Goal: Task Accomplishment & Management: Use online tool/utility

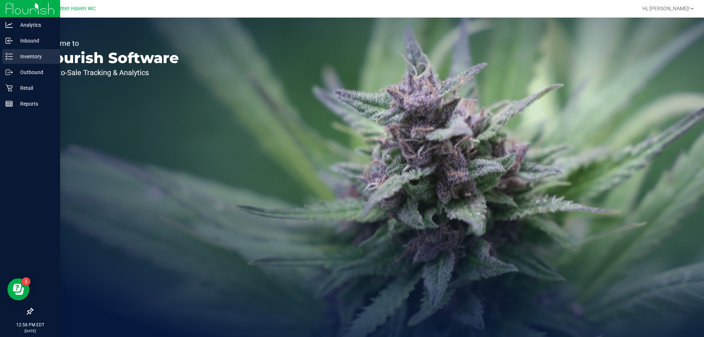
click at [46, 57] on p "Inventory" at bounding box center [35, 56] width 44 height 9
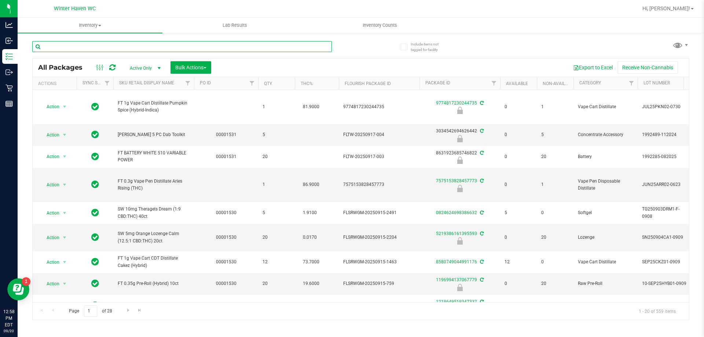
click at [80, 47] on input "text" at bounding box center [181, 46] width 299 height 11
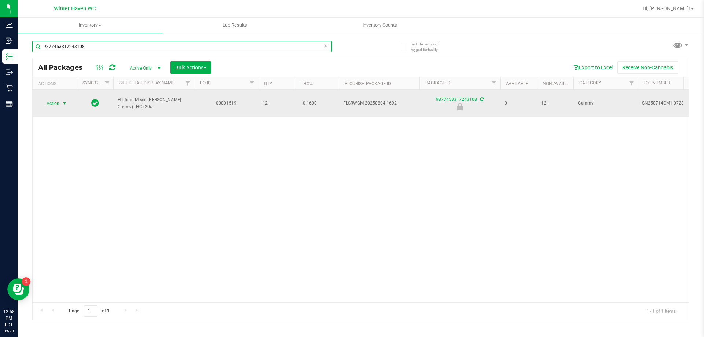
type input "9877453317243108"
click at [67, 100] on span "select" at bounding box center [65, 103] width 6 height 6
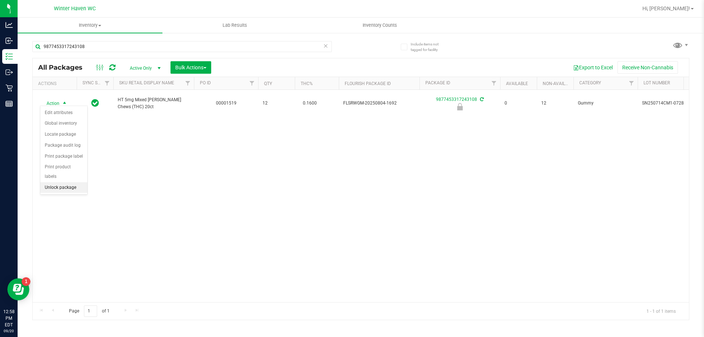
click at [71, 182] on li "Unlock package" at bounding box center [63, 187] width 47 height 11
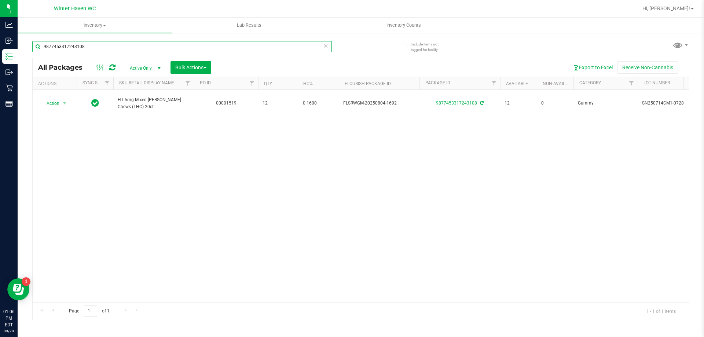
click at [97, 49] on input "9877453317243108" at bounding box center [181, 46] width 299 height 11
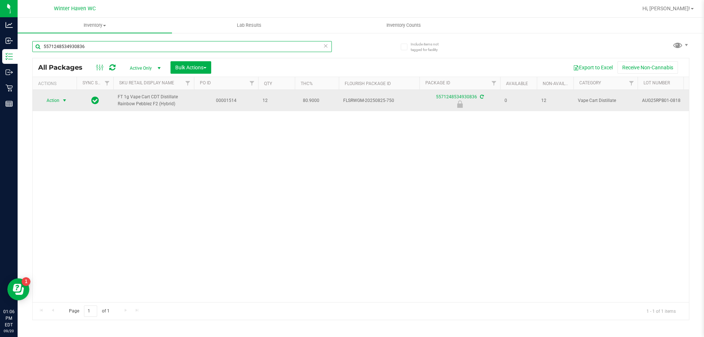
type input "5571248534930836"
click at [66, 103] on span "select" at bounding box center [65, 100] width 6 height 6
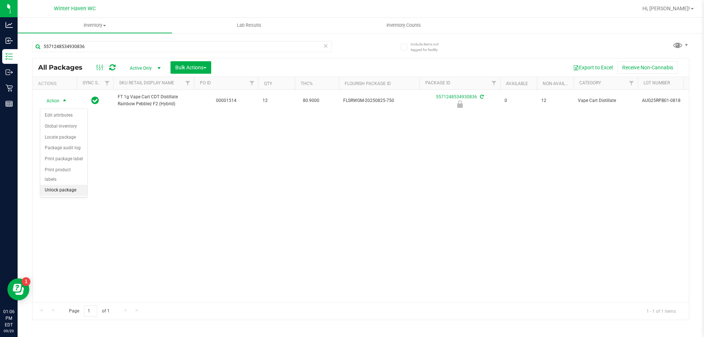
click at [79, 185] on li "Unlock package" at bounding box center [63, 190] width 47 height 11
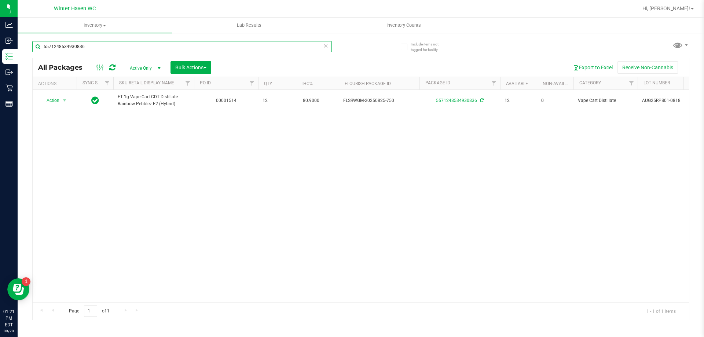
click at [107, 45] on input "5571248534930836" at bounding box center [181, 46] width 299 height 11
type input "3019748888806721"
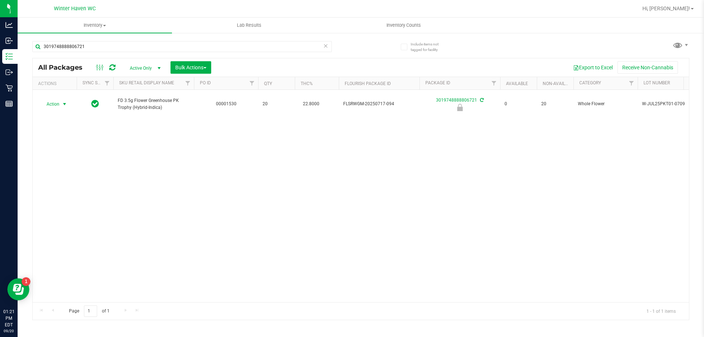
click at [60, 99] on span "select" at bounding box center [64, 104] width 9 height 10
click at [74, 182] on li "Unlock package" at bounding box center [63, 187] width 47 height 11
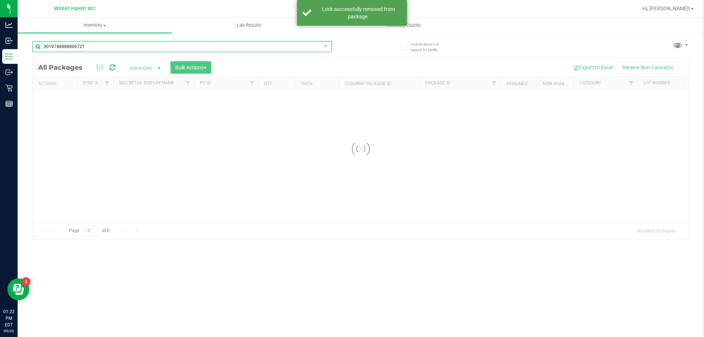
click at [109, 44] on input "3019748888806721" at bounding box center [181, 46] width 299 height 11
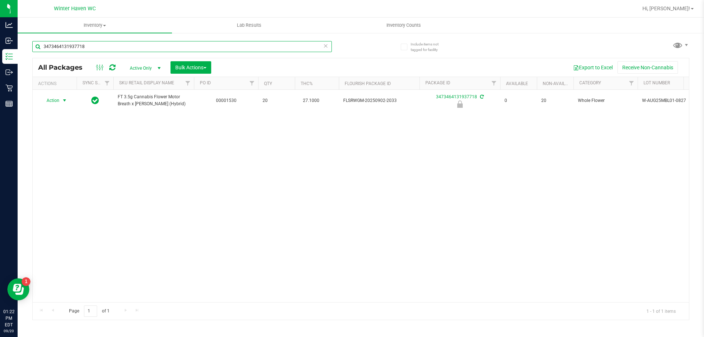
type input "3473464131937718"
click at [64, 100] on span "select" at bounding box center [65, 100] width 6 height 6
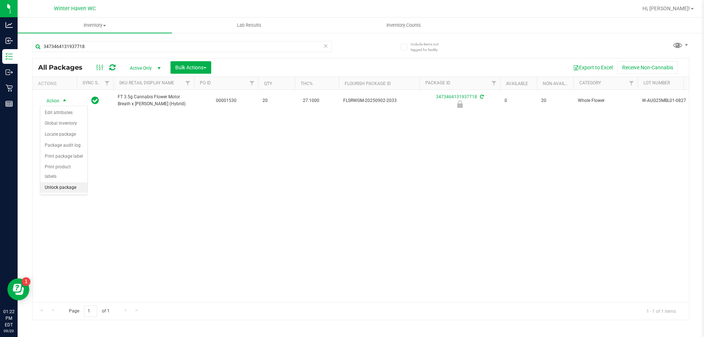
click at [59, 182] on li "Unlock package" at bounding box center [63, 187] width 47 height 11
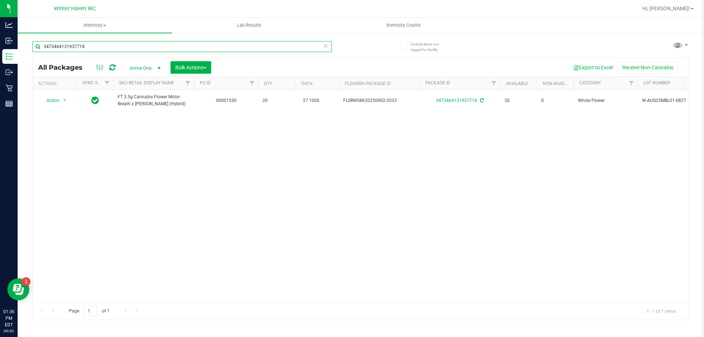
click at [200, 50] on input "3473464131937718" at bounding box center [181, 46] width 299 height 11
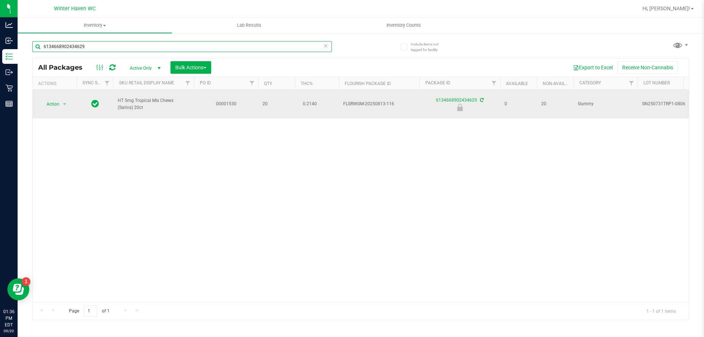
type input "6134668902434629"
click at [45, 107] on span "Action" at bounding box center [50, 104] width 20 height 10
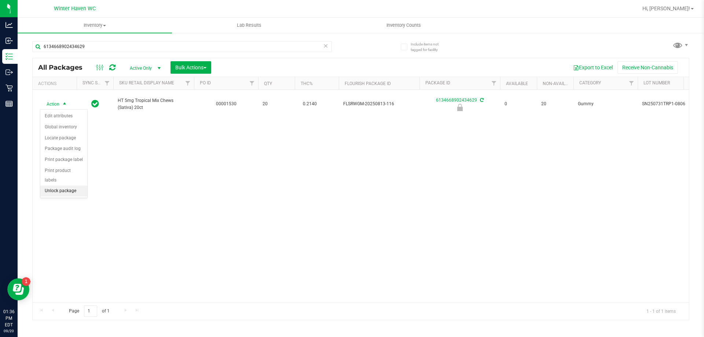
click at [73, 185] on li "Unlock package" at bounding box center [63, 190] width 47 height 11
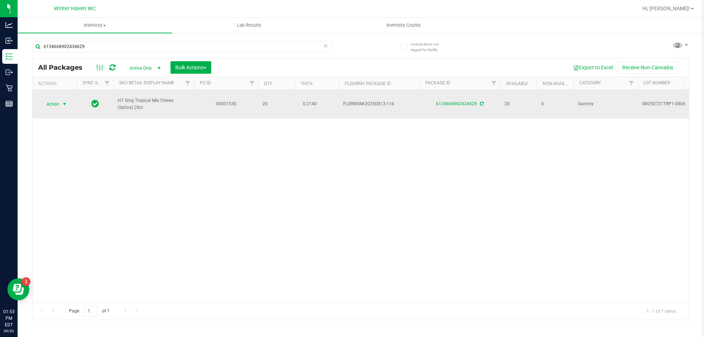
click at [68, 103] on span "select" at bounding box center [64, 104] width 9 height 10
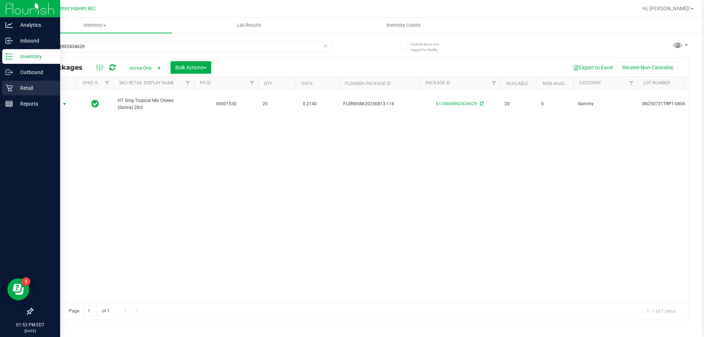
click at [10, 86] on icon at bounding box center [8, 88] width 7 height 7
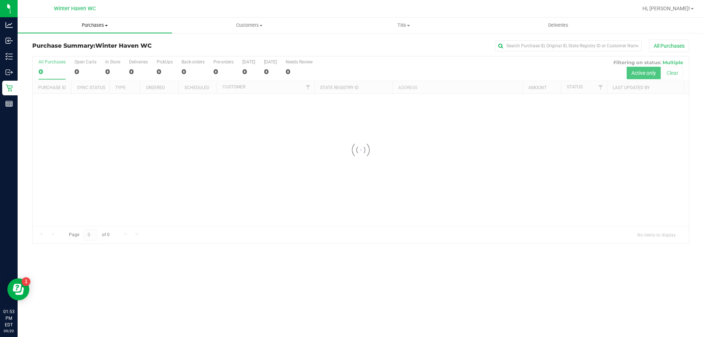
click at [95, 29] on uib-tab-heading "Purchases Summary of purchases Fulfillment All purchases" at bounding box center [95, 25] width 154 height 15
click at [60, 52] on span "Fulfillment" at bounding box center [40, 53] width 45 height 6
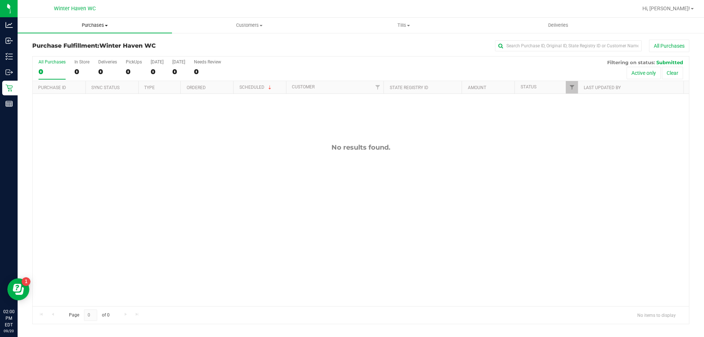
click at [100, 22] on uib-tab-heading "Purchases Summary of purchases Fulfillment All purchases" at bounding box center [95, 25] width 154 height 15
click at [68, 55] on li "Fulfillment" at bounding box center [95, 53] width 154 height 9
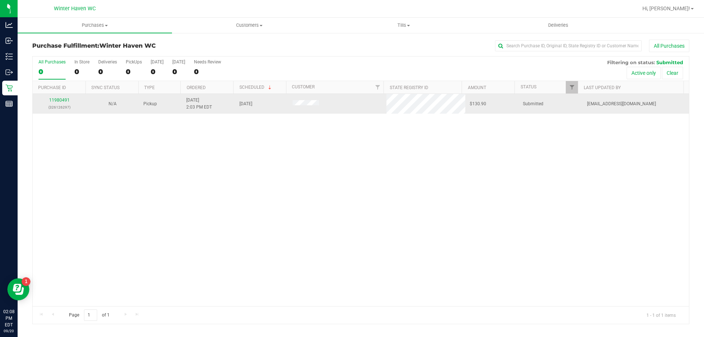
click at [62, 96] on td "11980491 (326126297)" at bounding box center [59, 104] width 53 height 20
click at [60, 99] on link "11980491" at bounding box center [59, 99] width 21 height 5
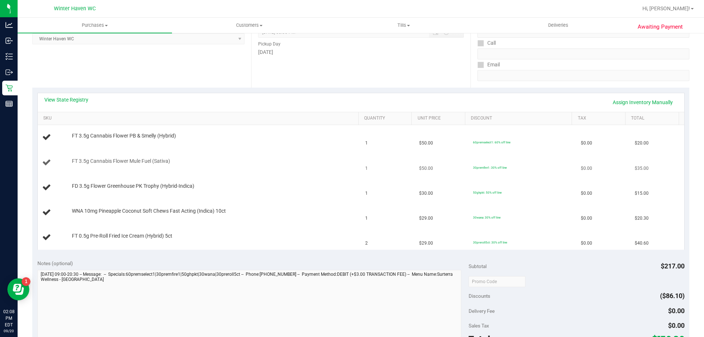
scroll to position [73, 0]
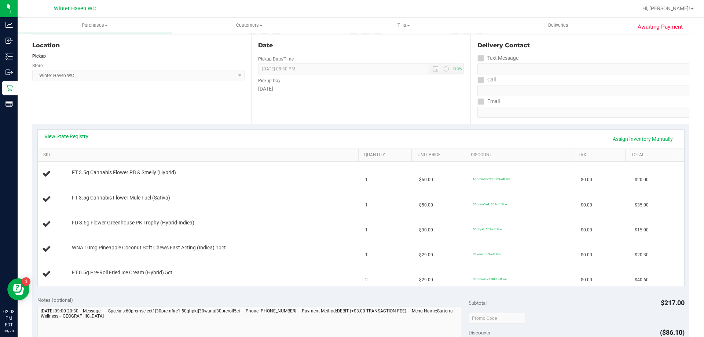
click at [75, 139] on link "View State Registry" at bounding box center [66, 136] width 44 height 7
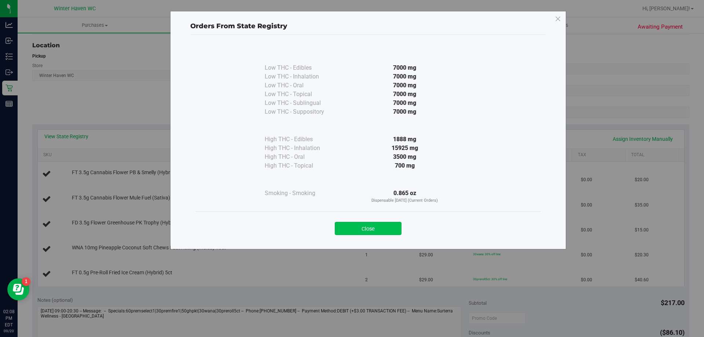
click at [377, 233] on button "Close" at bounding box center [368, 228] width 67 height 13
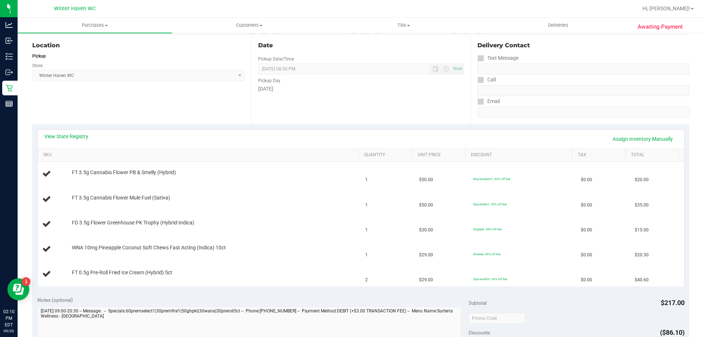
scroll to position [0, 0]
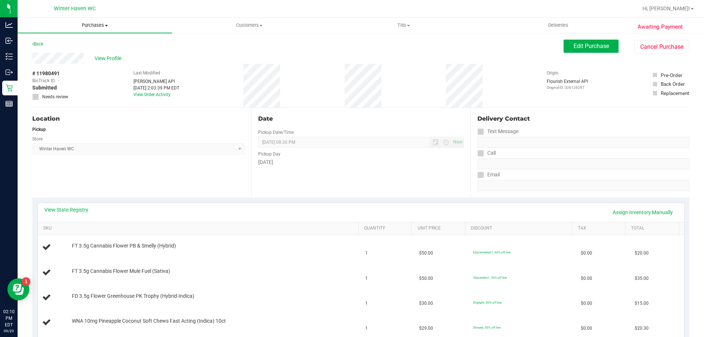
click at [98, 32] on uib-tab-heading "Purchases Summary of purchases Fulfillment All purchases" at bounding box center [95, 25] width 154 height 15
click at [86, 52] on li "Fulfillment" at bounding box center [95, 53] width 154 height 9
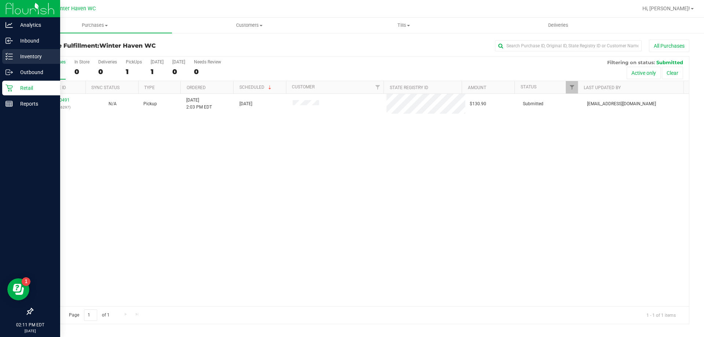
click at [36, 53] on p "Inventory" at bounding box center [35, 56] width 44 height 9
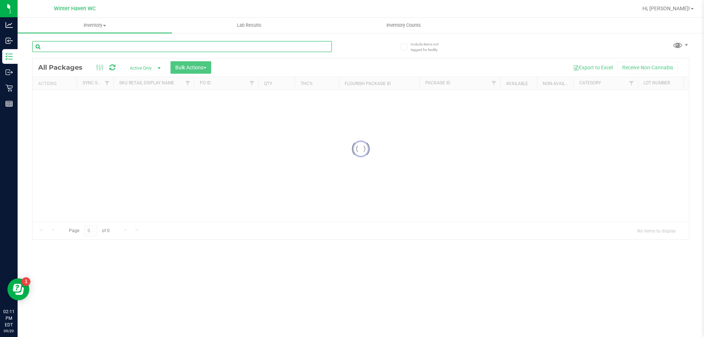
click at [145, 50] on input "text" at bounding box center [181, 46] width 299 height 11
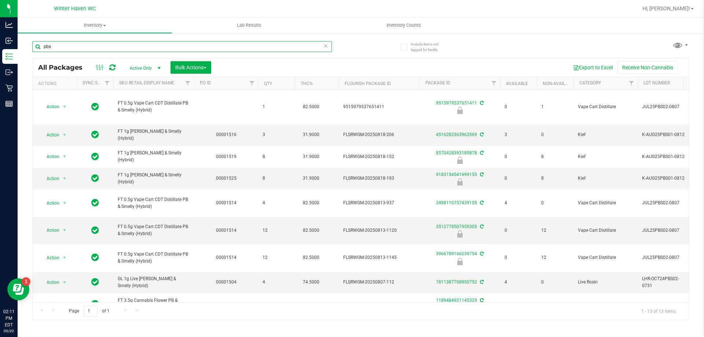
click at [189, 47] on input "pbs" at bounding box center [181, 46] width 299 height 11
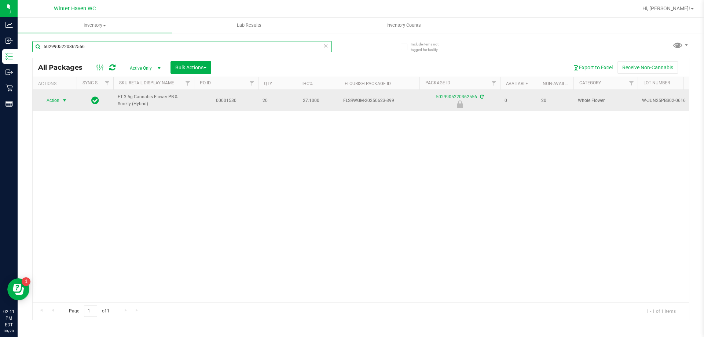
type input "5029905220362556"
click at [61, 104] on span "select" at bounding box center [64, 100] width 9 height 10
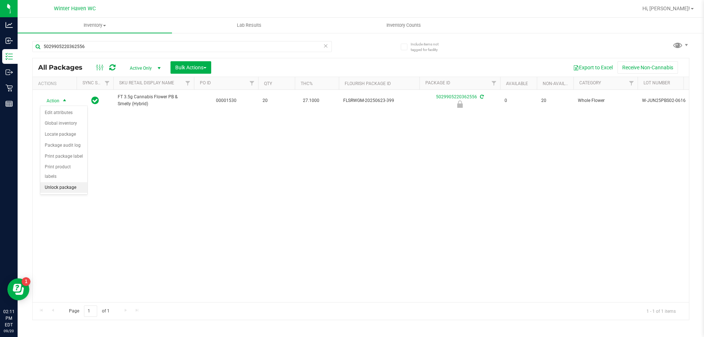
click at [78, 182] on li "Unlock package" at bounding box center [63, 187] width 47 height 11
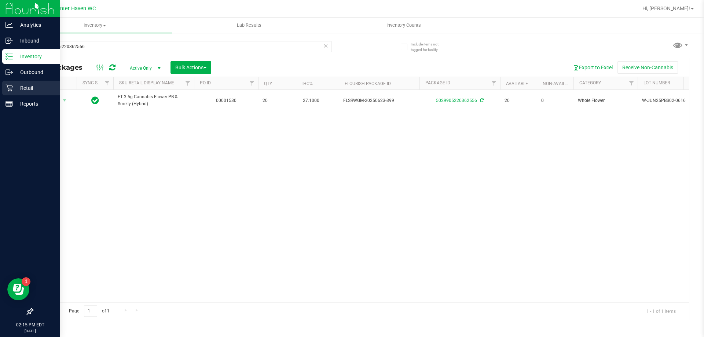
click at [14, 83] on div "Retail" at bounding box center [31, 88] width 58 height 15
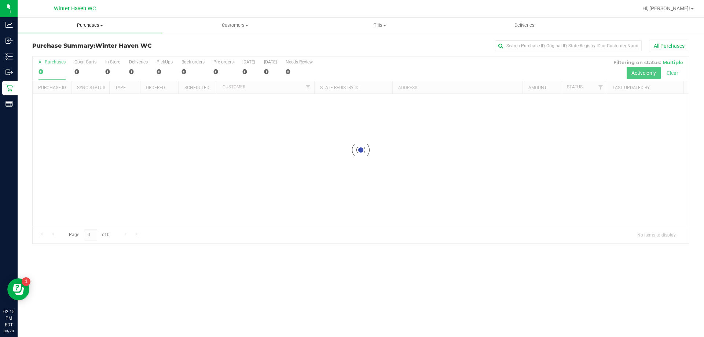
click at [100, 22] on span "Purchases" at bounding box center [90, 25] width 145 height 7
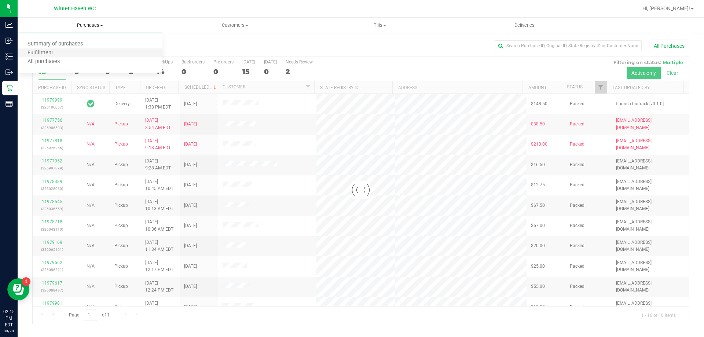
click at [62, 52] on li "Fulfillment" at bounding box center [90, 53] width 145 height 9
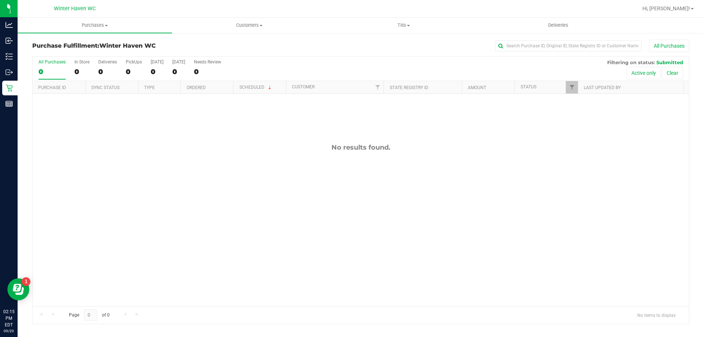
click at [204, 189] on div "No results found." at bounding box center [361, 225] width 656 height 262
click at [96, 26] on span "Purchases" at bounding box center [95, 25] width 154 height 7
click at [52, 55] on span "Fulfillment" at bounding box center [40, 53] width 45 height 6
click at [141, 162] on div "No results found." at bounding box center [361, 225] width 656 height 262
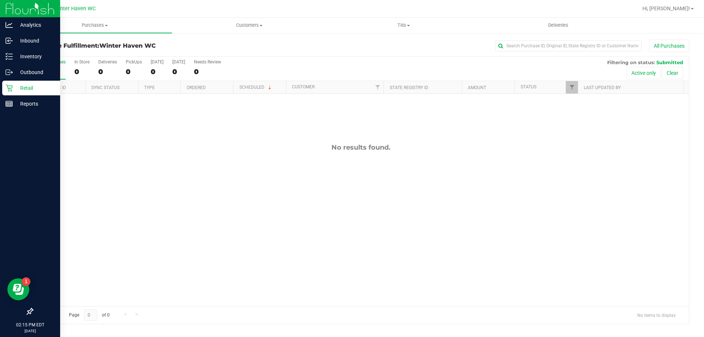
click at [16, 95] on div "Retail" at bounding box center [31, 88] width 58 height 15
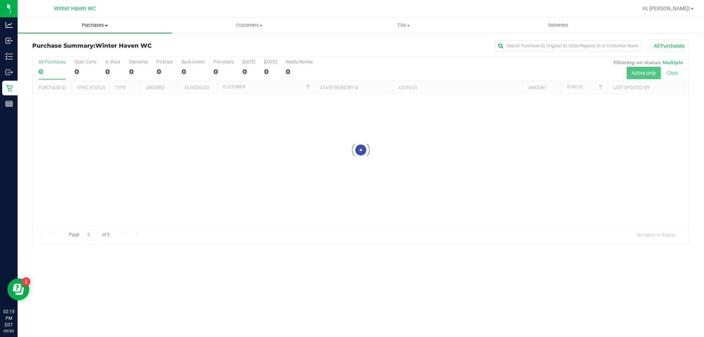
click at [100, 26] on span "Purchases" at bounding box center [95, 25] width 154 height 7
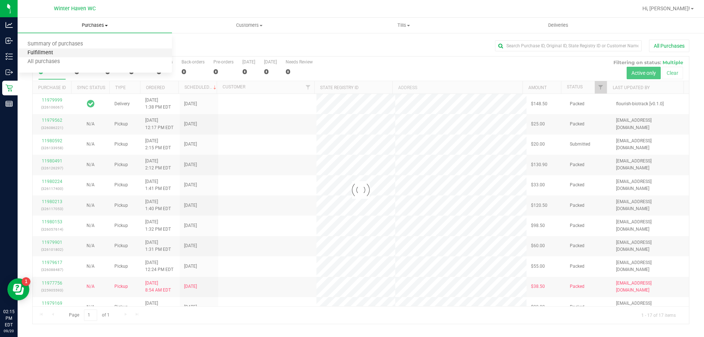
click at [53, 53] on span "Fulfillment" at bounding box center [40, 53] width 45 height 6
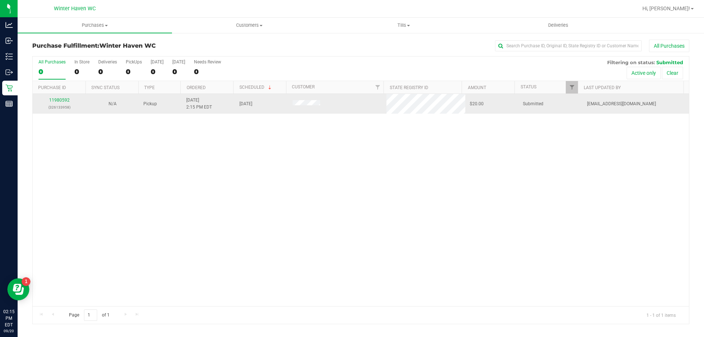
click at [59, 96] on td "11980592 (326133958)" at bounding box center [59, 104] width 53 height 20
click at [59, 98] on link "11980592" at bounding box center [59, 99] width 21 height 5
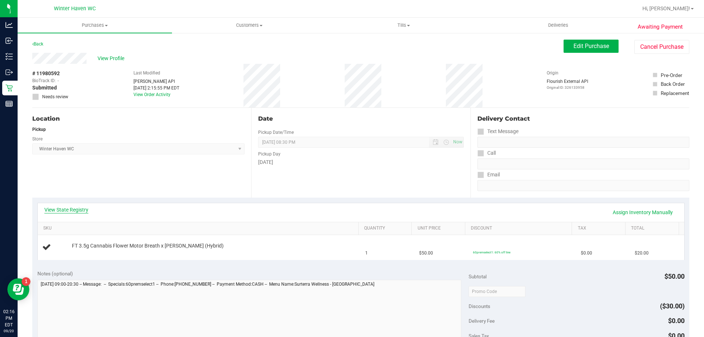
click at [79, 211] on link "View State Registry" at bounding box center [66, 209] width 44 height 7
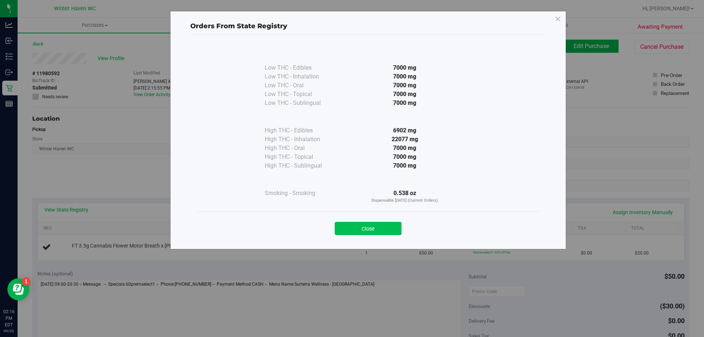
click at [387, 233] on button "Close" at bounding box center [368, 228] width 67 height 13
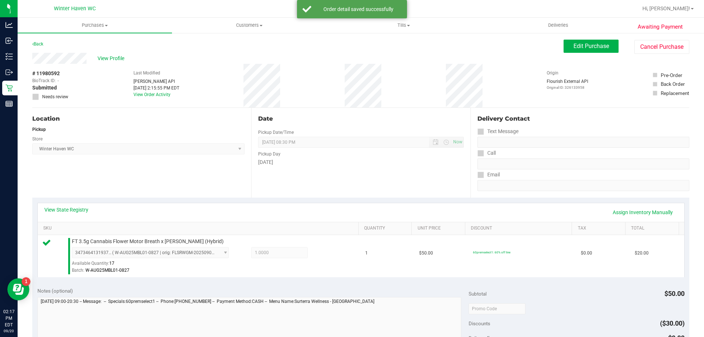
click at [214, 211] on div "View State Registry Assign Inventory Manually" at bounding box center [360, 212] width 633 height 12
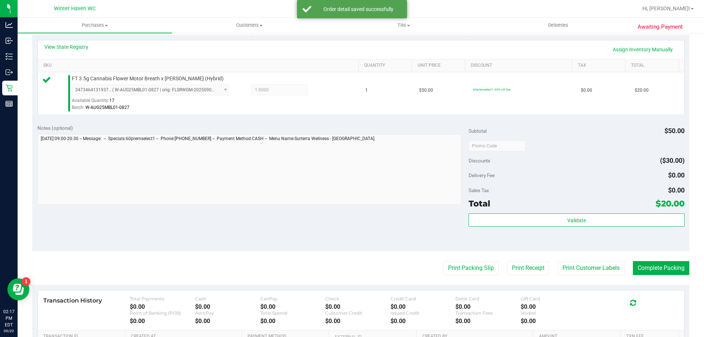
scroll to position [220, 0]
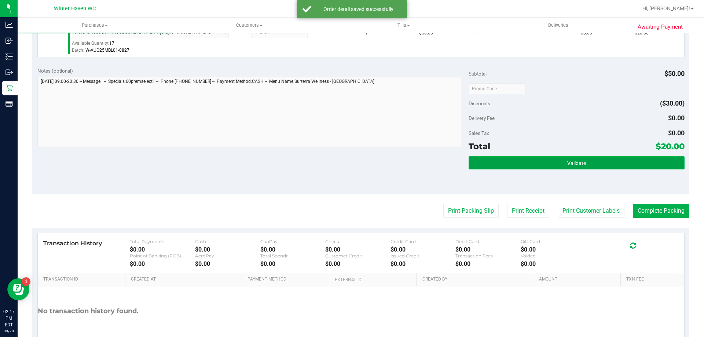
click at [530, 167] on button "Validate" at bounding box center [575, 162] width 215 height 13
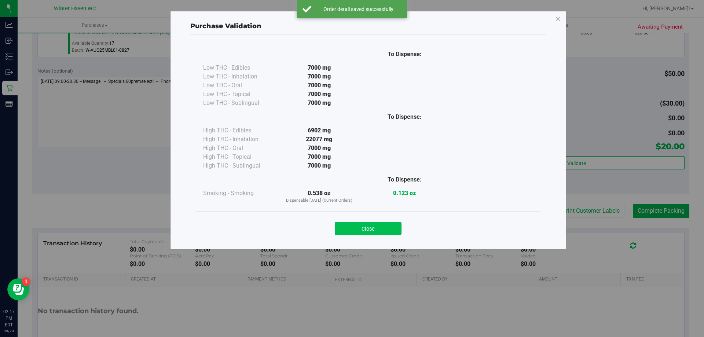
click at [400, 231] on button "Close" at bounding box center [368, 228] width 67 height 13
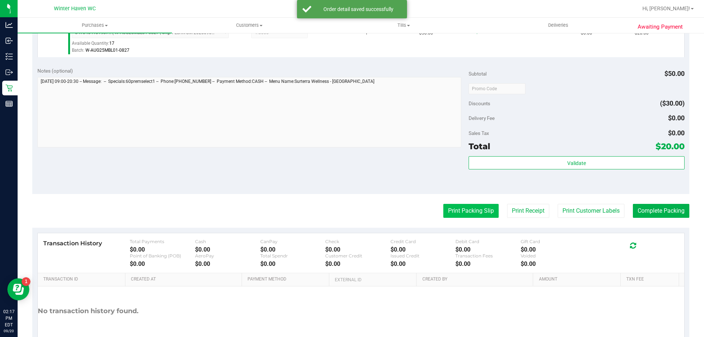
drag, startPoint x: 475, startPoint y: 203, endPoint x: 476, endPoint y: 207, distance: 4.2
click at [476, 205] on purchase-details "Back Edit Purchase Cancel Purchase View Profile # 11980592 BioTrack ID: - Submi…" at bounding box center [360, 92] width 657 height 545
click at [477, 207] on button "Print Packing Slip" at bounding box center [470, 211] width 55 height 14
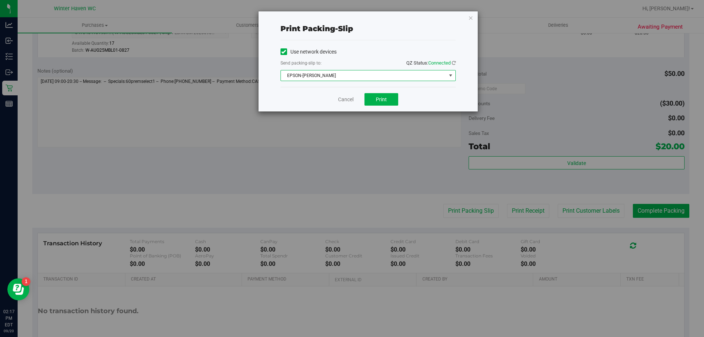
click at [401, 78] on span "EPSON-[PERSON_NAME]" at bounding box center [363, 75] width 165 height 10
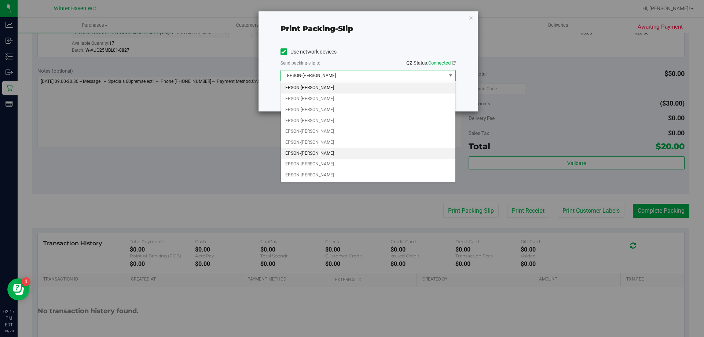
click at [342, 155] on li "EPSON-[PERSON_NAME]" at bounding box center [368, 153] width 174 height 11
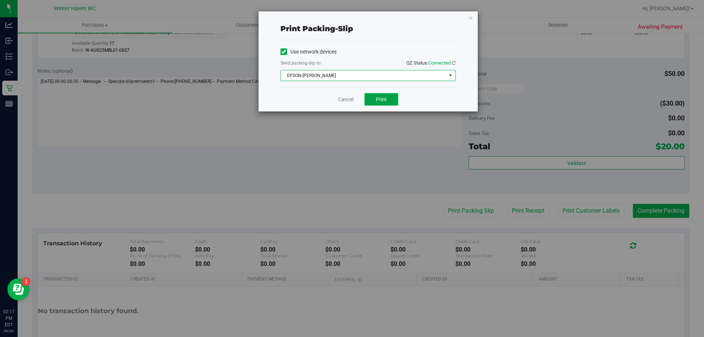
click at [390, 103] on button "Print" at bounding box center [381, 99] width 34 height 12
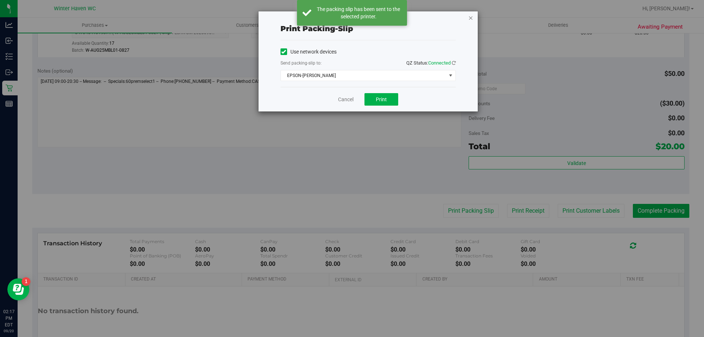
click at [472, 18] on icon "button" at bounding box center [470, 17] width 5 height 9
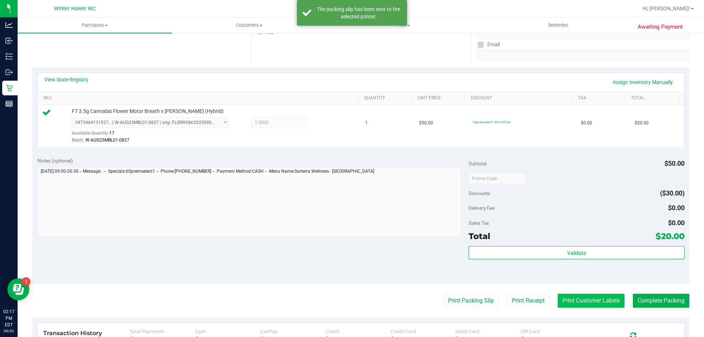
scroll to position [262, 0]
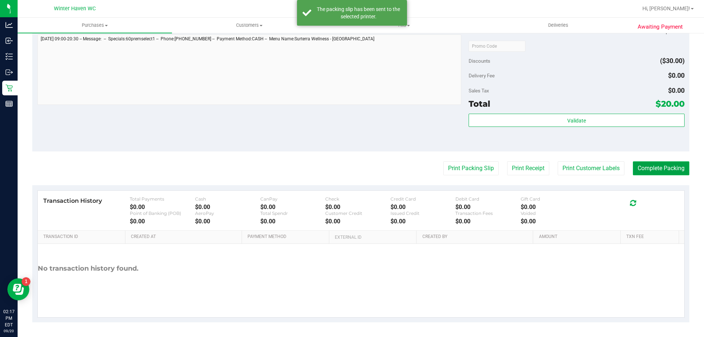
click at [654, 166] on button "Complete Packing" at bounding box center [660, 168] width 56 height 14
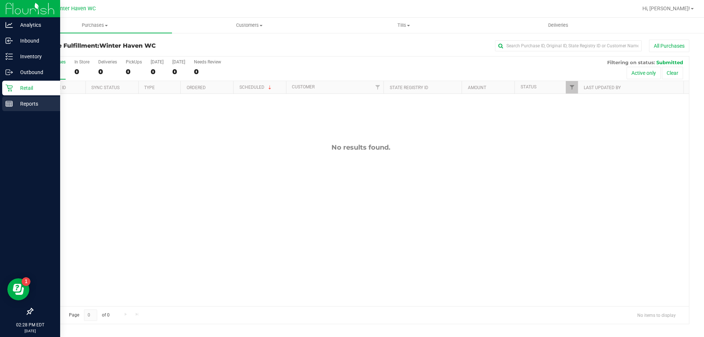
click at [21, 103] on p "Reports" at bounding box center [35, 103] width 44 height 9
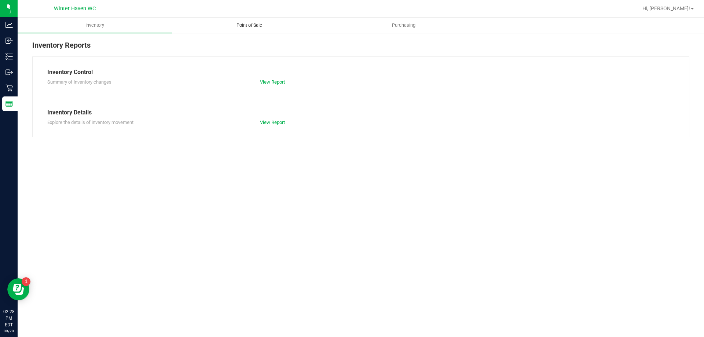
click at [246, 22] on uib-tab-heading "Point of Sale" at bounding box center [249, 25] width 154 height 15
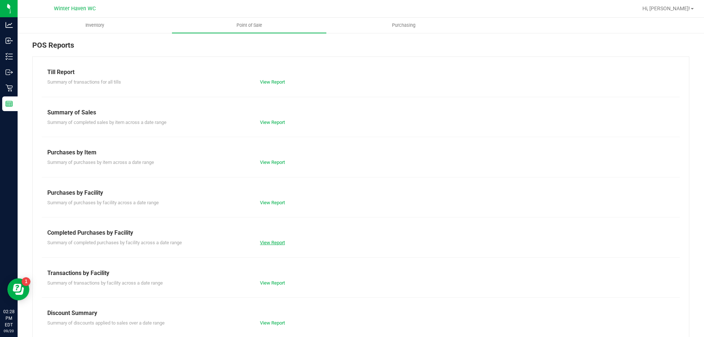
click at [278, 242] on link "View Report" at bounding box center [272, 242] width 25 height 5
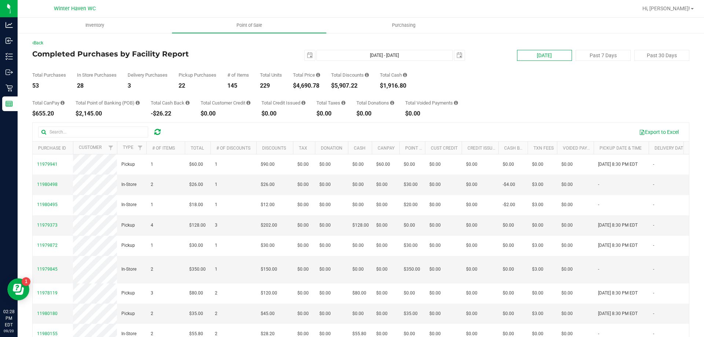
click at [535, 58] on button "[DATE]" at bounding box center [544, 55] width 55 height 11
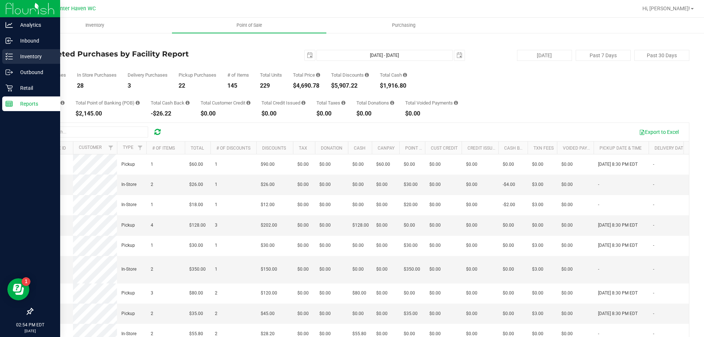
click at [30, 60] on p "Inventory" at bounding box center [35, 56] width 44 height 9
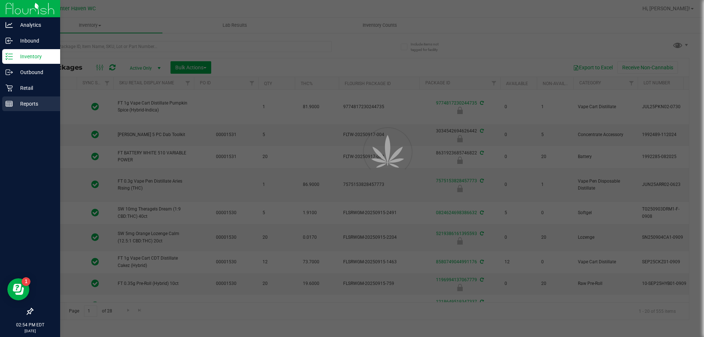
click at [19, 96] on div "Reports" at bounding box center [31, 103] width 58 height 15
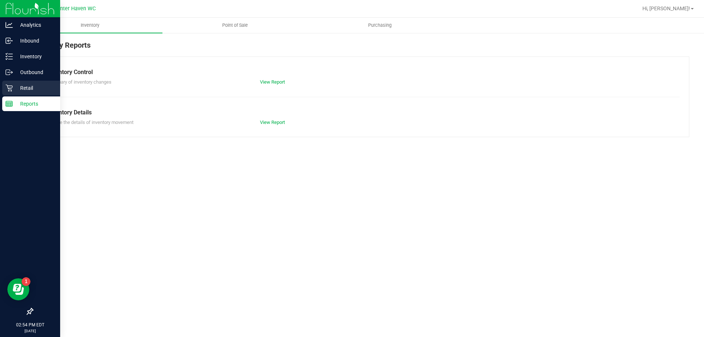
click at [21, 89] on p "Retail" at bounding box center [35, 88] width 44 height 9
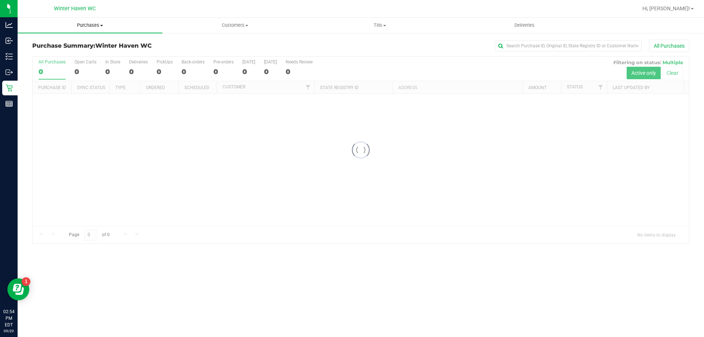
click at [87, 25] on span "Purchases" at bounding box center [90, 25] width 145 height 7
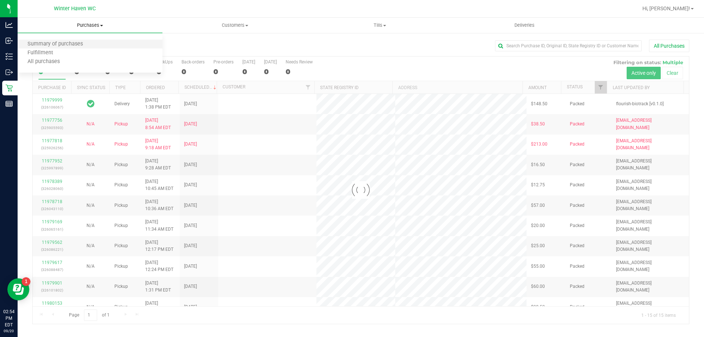
click at [70, 48] on li "Summary of purchases" at bounding box center [90, 44] width 145 height 9
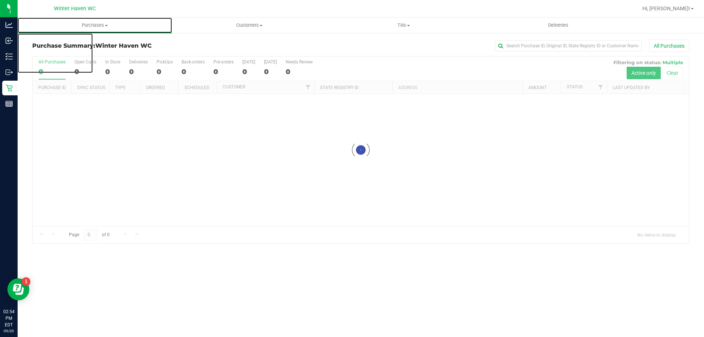
click at [95, 25] on span "Purchases" at bounding box center [95, 25] width 154 height 7
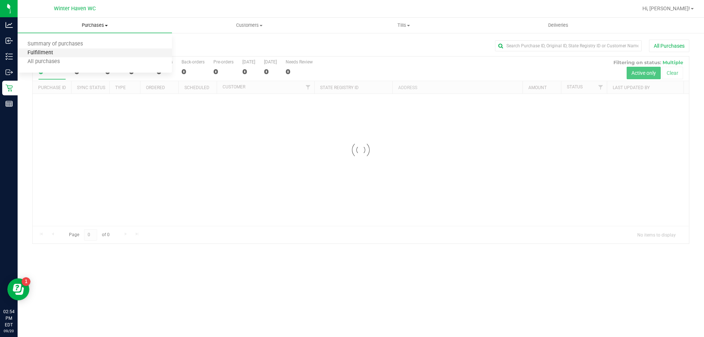
click at [51, 50] on span "Fulfillment" at bounding box center [40, 53] width 45 height 6
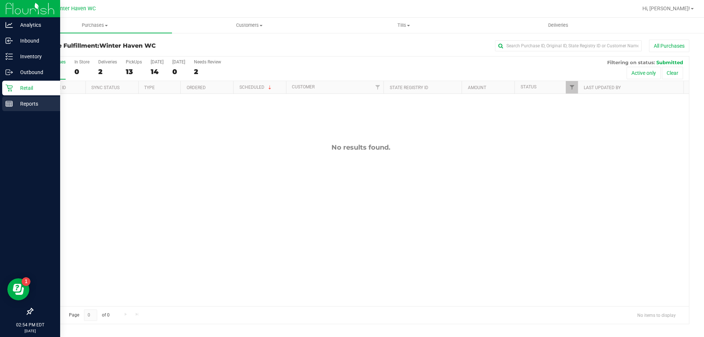
click at [29, 105] on p "Reports" at bounding box center [35, 103] width 44 height 9
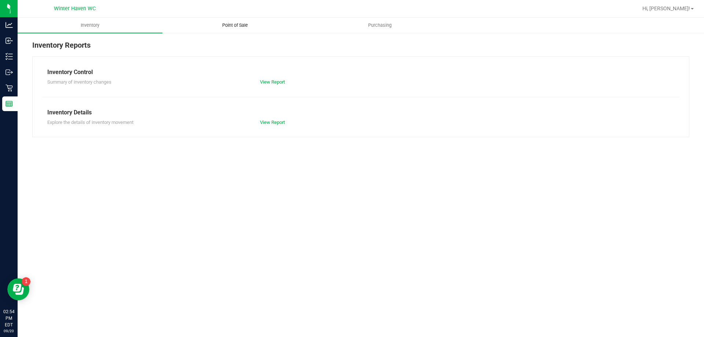
click at [224, 28] on span "Point of Sale" at bounding box center [234, 25] width 45 height 7
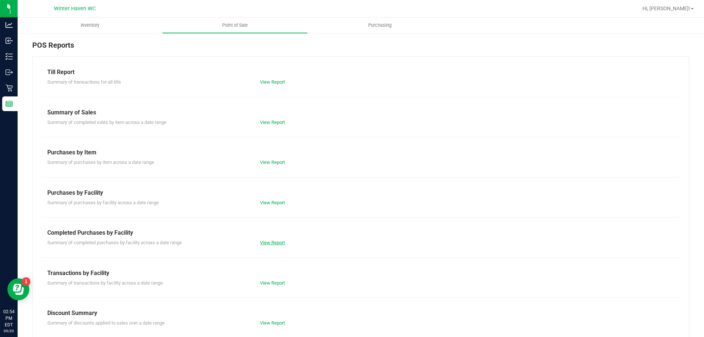
click at [277, 241] on link "View Report" at bounding box center [272, 242] width 25 height 5
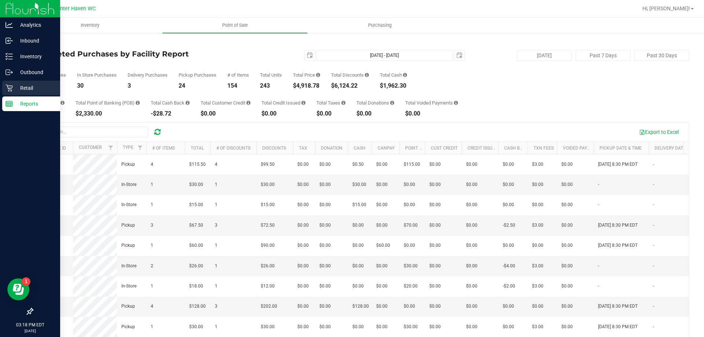
click at [29, 86] on p "Retail" at bounding box center [35, 88] width 44 height 9
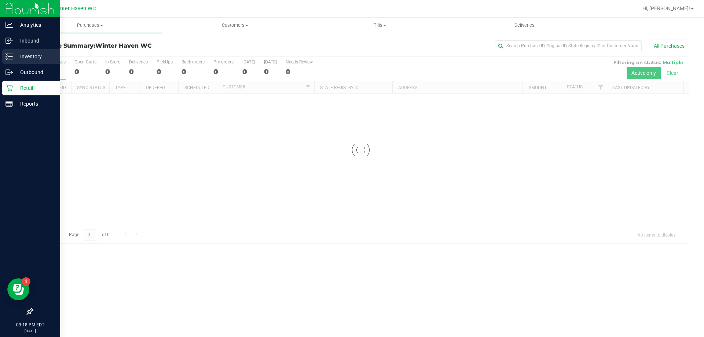
click at [5, 56] on div "Inventory" at bounding box center [31, 56] width 58 height 15
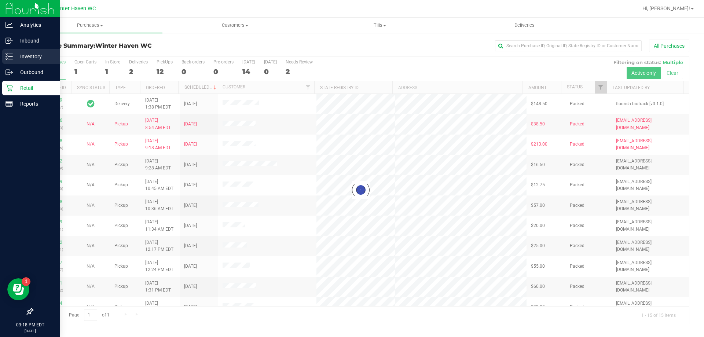
click at [6, 53] on icon at bounding box center [6, 53] width 1 height 1
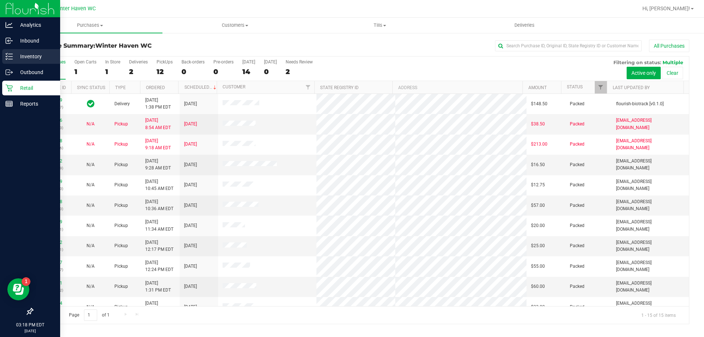
click at [14, 53] on p "Inventory" at bounding box center [35, 56] width 44 height 9
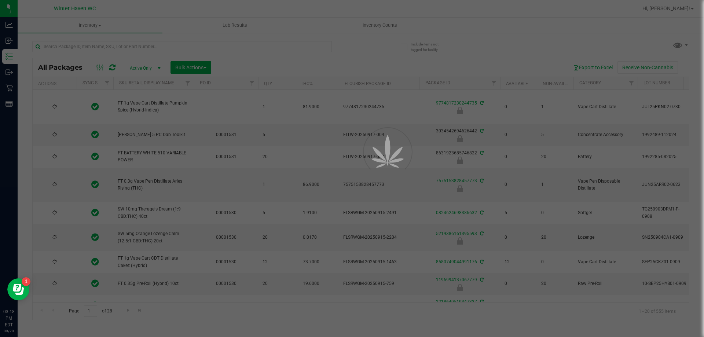
click at [108, 46] on div at bounding box center [352, 168] width 704 height 337
type input "[DATE]"
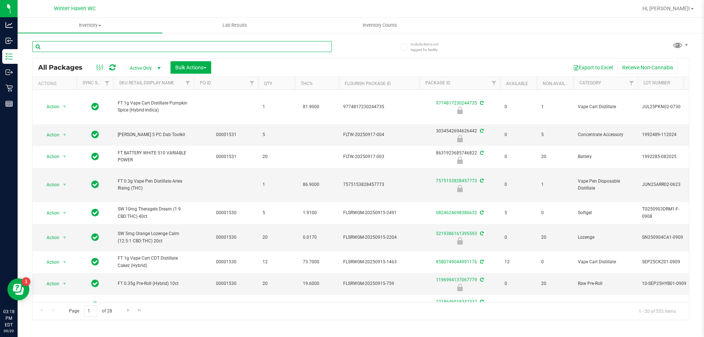
click at [108, 46] on input "text" at bounding box center [181, 46] width 299 height 11
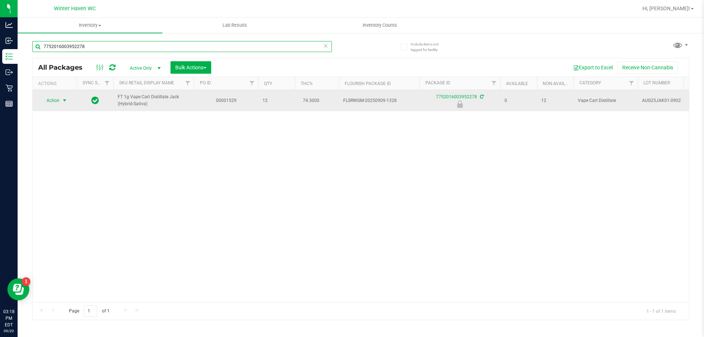
type input "7752016003952278"
click at [64, 100] on span "select" at bounding box center [65, 100] width 6 height 6
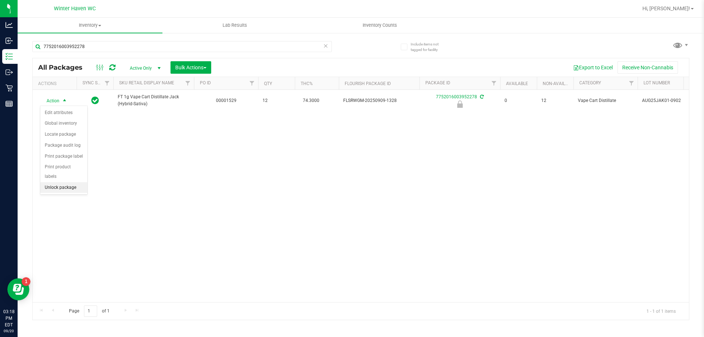
click at [74, 182] on li "Unlock package" at bounding box center [63, 187] width 47 height 11
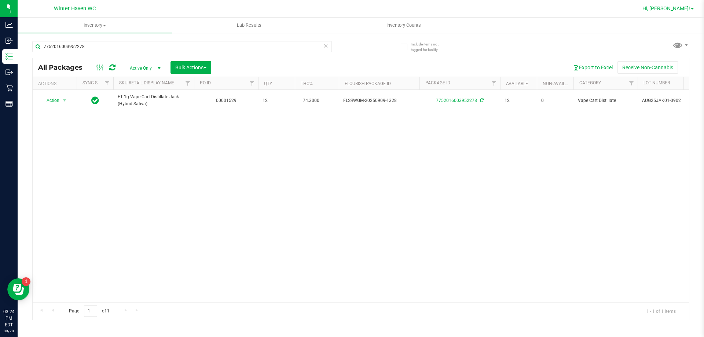
click at [679, 6] on span "Hi, [PERSON_NAME]!" at bounding box center [666, 8] width 48 height 6
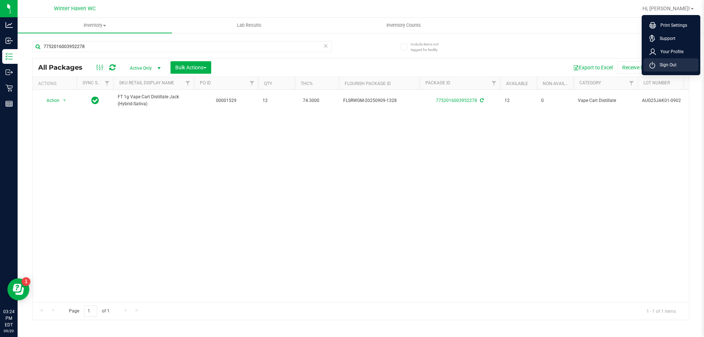
click at [679, 64] on li "Sign Out" at bounding box center [670, 64] width 55 height 13
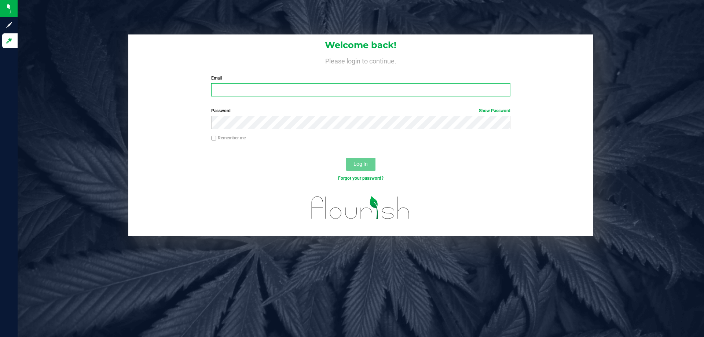
click at [296, 92] on input "Email" at bounding box center [360, 89] width 299 height 13
type input "[EMAIL_ADDRESS][DOMAIN_NAME]"
click at [346, 158] on button "Log In" at bounding box center [360, 164] width 29 height 13
